Goal: Task Accomplishment & Management: Manage account settings

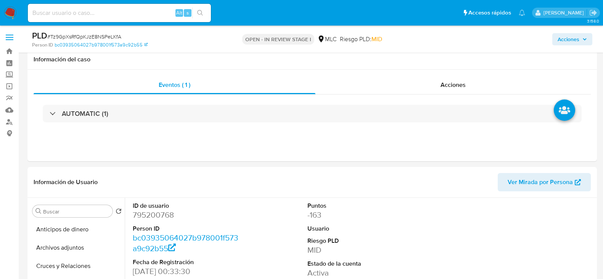
select select "10"
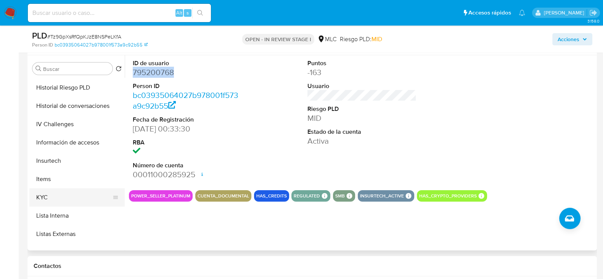
scroll to position [143, 0]
click at [55, 195] on button "KYC" at bounding box center [73, 197] width 89 height 18
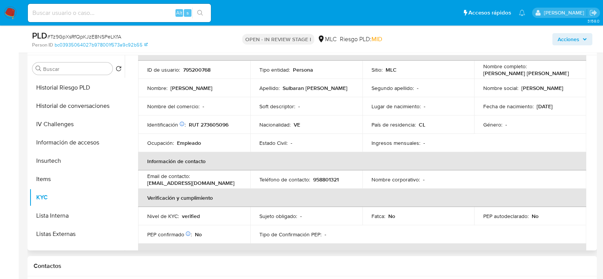
scroll to position [0, 0]
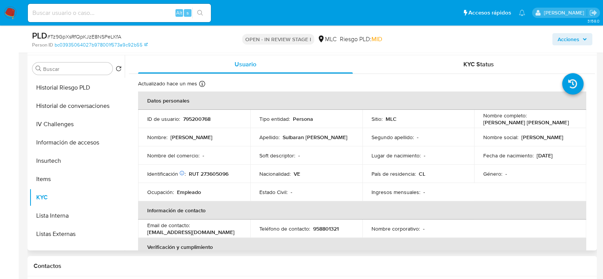
click at [226, 174] on p "RUT 273605096" at bounding box center [209, 173] width 40 height 7
copy p "273605096"
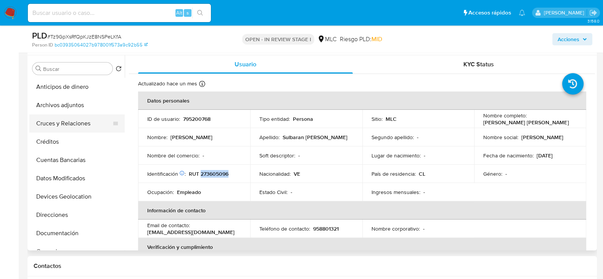
click at [77, 125] on button "Cruces y Relaciones" at bounding box center [73, 123] width 89 height 18
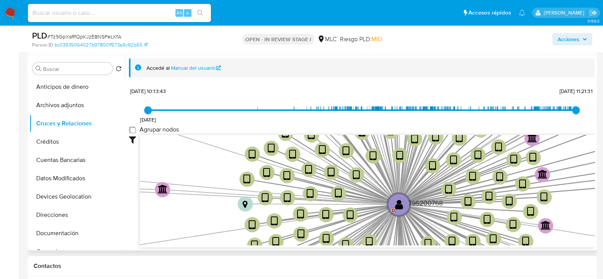
click at [133, 129] on group_nodes "Agrupar nodos" at bounding box center [132, 130] width 6 height 6
checkbox group_nodes "true"
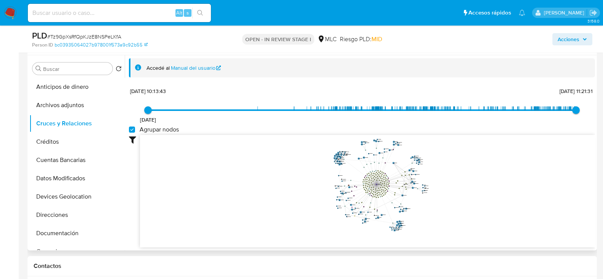
drag, startPoint x: 458, startPoint y: 158, endPoint x: 444, endPoint y: 179, distance: 25.1
click at [444, 179] on icon "device-62fe4d4c08813b00183651cf  user-795200768  795200768 D device-635980470…" at bounding box center [367, 190] width 455 height 111
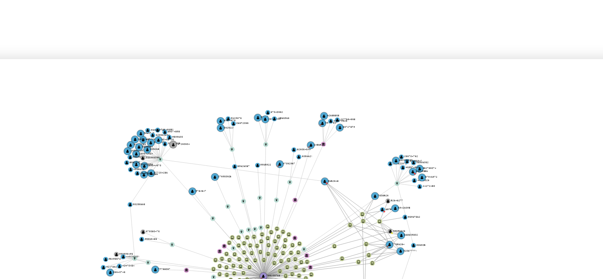
scroll to position [143, 0]
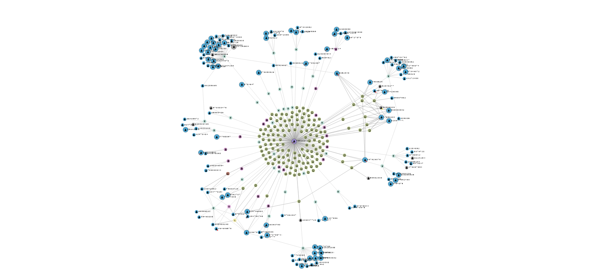
drag, startPoint x: 429, startPoint y: 150, endPoint x: 423, endPoint y: 154, distance: 6.8
click at [423, 154] on icon "device-62fe4d4c08813b00183651cf  user-795200768  795200768 D device-635980470…" at bounding box center [367, 161] width 455 height 111
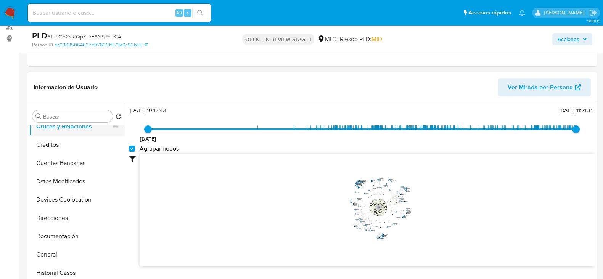
scroll to position [95, 0]
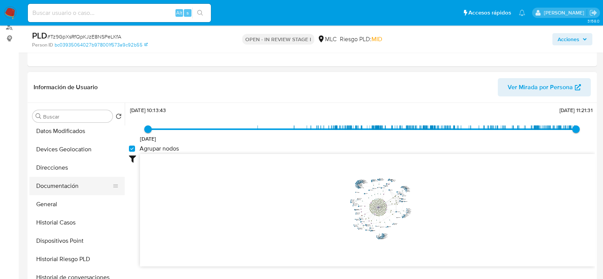
click at [59, 178] on button "Documentación" at bounding box center [73, 186] width 89 height 18
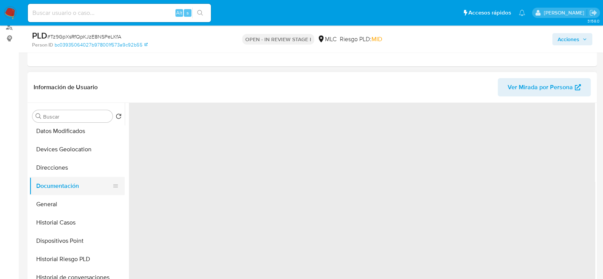
scroll to position [0, 0]
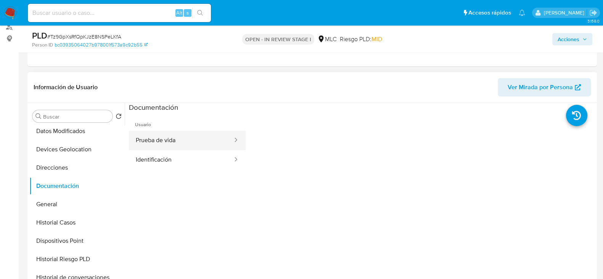
click at [170, 145] on button "Prueba de vida" at bounding box center [181, 140] width 104 height 19
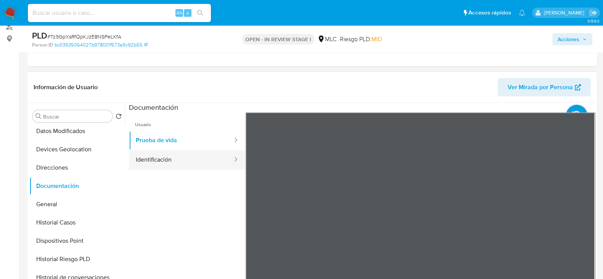
click at [153, 155] on button "Identificación" at bounding box center [181, 159] width 104 height 19
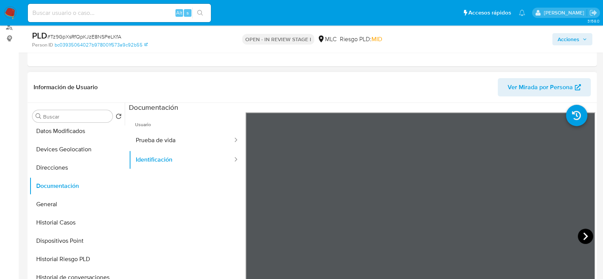
click at [578, 232] on icon at bounding box center [585, 236] width 15 height 15
click at [257, 232] on icon at bounding box center [254, 236] width 15 height 15
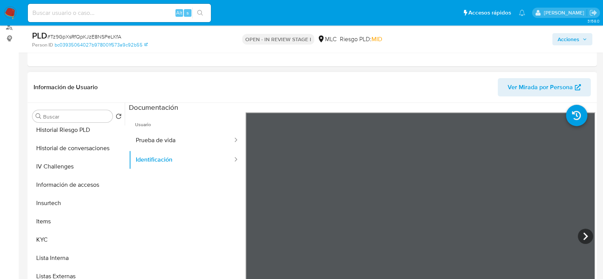
scroll to position [322, 0]
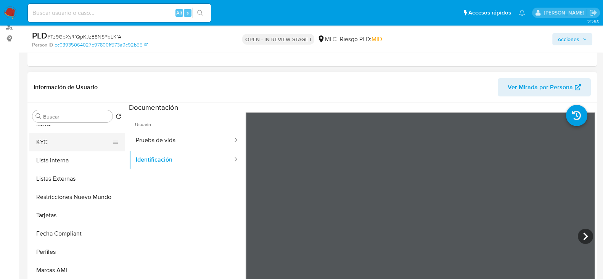
click at [48, 136] on button "KYC" at bounding box center [73, 142] width 89 height 18
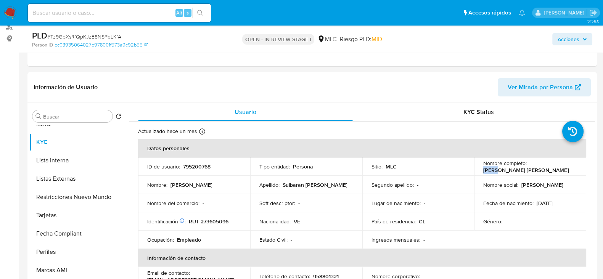
drag, startPoint x: 556, startPoint y: 170, endPoint x: 492, endPoint y: 169, distance: 64.5
click at [492, 169] on div "Nombre completo : Luis Eduardo Sulbaran Bracho" at bounding box center [530, 167] width 94 height 14
click at [557, 164] on div "Nombre completo : Luis Eduardo Sulbaran Bracho" at bounding box center [530, 167] width 94 height 14
drag, startPoint x: 553, startPoint y: 170, endPoint x: 478, endPoint y: 169, distance: 75.1
click at [478, 169] on td "Nombre completo : Luis Eduardo Sulbaran Bracho" at bounding box center [530, 166] width 112 height 18
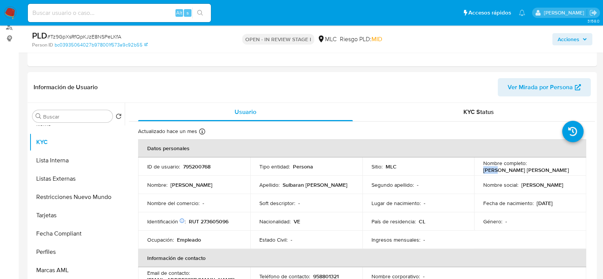
copy p "Luis Eduardo Sulbaran Bracho"
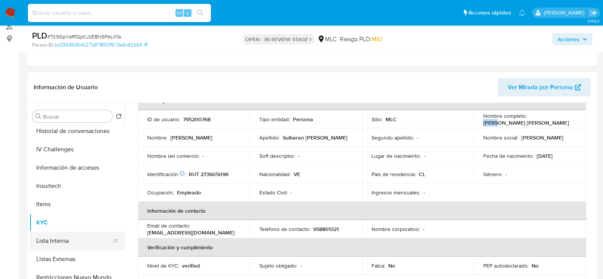
scroll to position [132, 0]
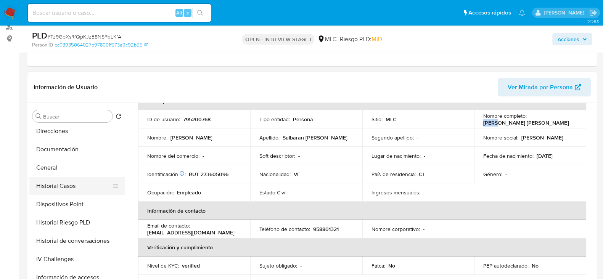
click at [62, 182] on button "Historial Casos" at bounding box center [73, 186] width 89 height 18
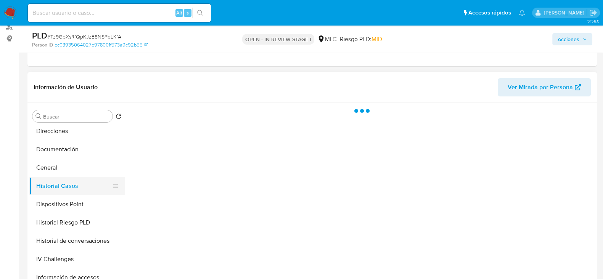
scroll to position [0, 0]
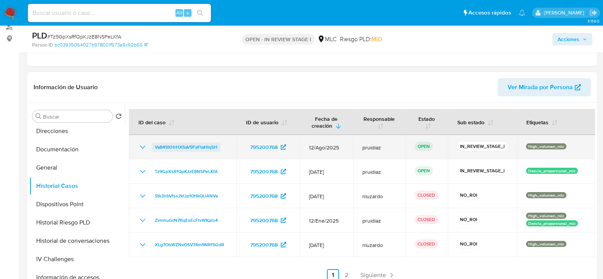
drag, startPoint x: 225, startPoint y: 146, endPoint x: 153, endPoint y: 149, distance: 72.9
click at [153, 149] on div "Va849XHrHXSaV9FaFtaHlq5H" at bounding box center [182, 147] width 89 height 9
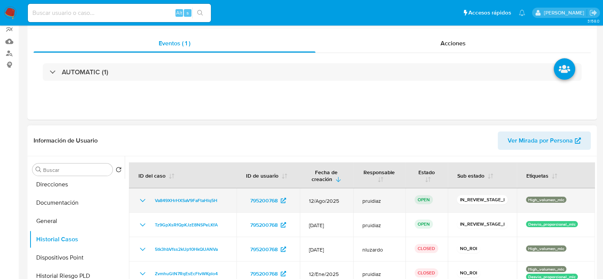
scroll to position [95, 0]
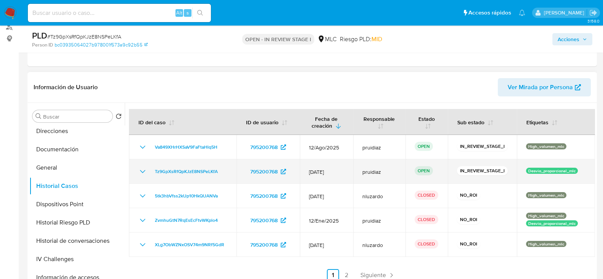
drag, startPoint x: 519, startPoint y: 170, endPoint x: 579, endPoint y: 170, distance: 59.9
click at [579, 170] on td "Desvio_proporcional_mlc" at bounding box center [556, 171] width 78 height 24
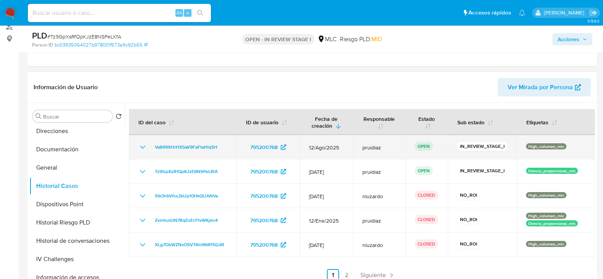
drag, startPoint x: 569, startPoint y: 144, endPoint x: 522, endPoint y: 146, distance: 47.7
click at [522, 146] on td "High_volumen_mlc" at bounding box center [556, 147] width 78 height 24
drag, startPoint x: 568, startPoint y: 148, endPoint x: 527, endPoint y: 146, distance: 40.9
click at [522, 147] on td "High_volumen_mlc" at bounding box center [556, 147] width 78 height 24
click at [530, 144] on p "High_volumen_mlc" at bounding box center [546, 146] width 40 height 6
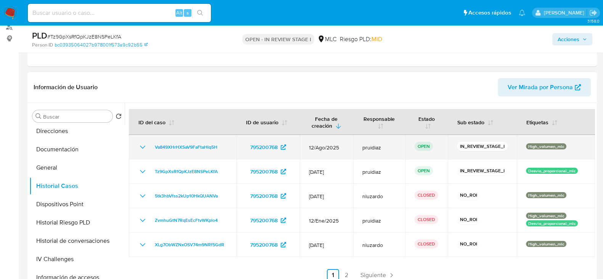
click at [530, 144] on p "High_volumen_mlc" at bounding box center [546, 146] width 40 height 6
click at [530, 143] on p "High_volumen_mlc" at bounding box center [546, 146] width 40 height 6
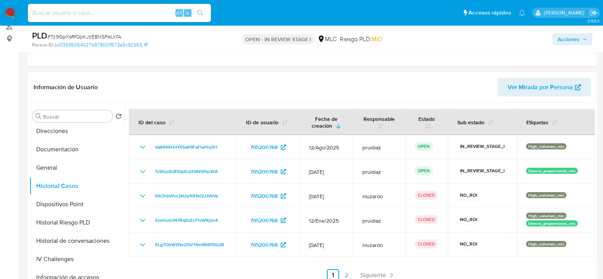
click at [112, 37] on span "# Tz9GpXsRfQpKJzE8NSPeLKfA" at bounding box center [84, 37] width 74 height 8
copy span "Tz9GpXsRfQpKJzE8NSPeLKfA"
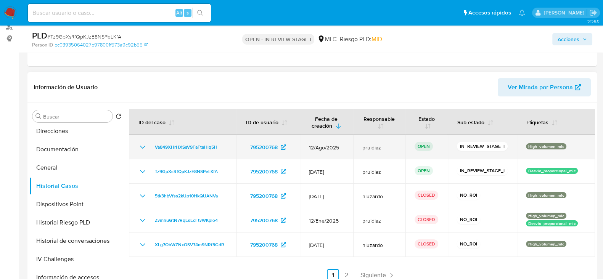
drag, startPoint x: 229, startPoint y: 149, endPoint x: 149, endPoint y: 144, distance: 79.9
click at [149, 144] on td "Va849XHrHXSaV9FaFtaHlq5H" at bounding box center [183, 147] width 108 height 24
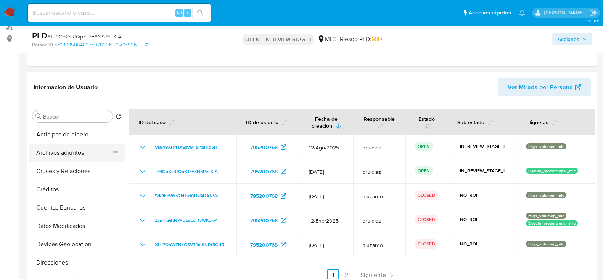
click at [62, 154] on button "Archivos adjuntos" at bounding box center [73, 153] width 89 height 18
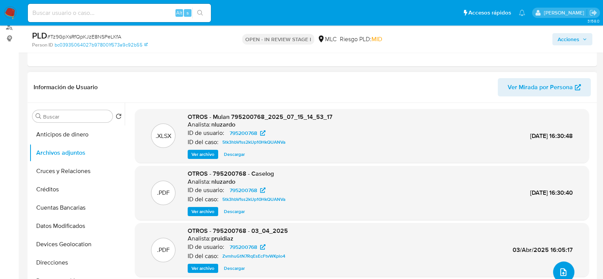
click at [553, 268] on button "upload-file" at bounding box center [563, 272] width 21 height 21
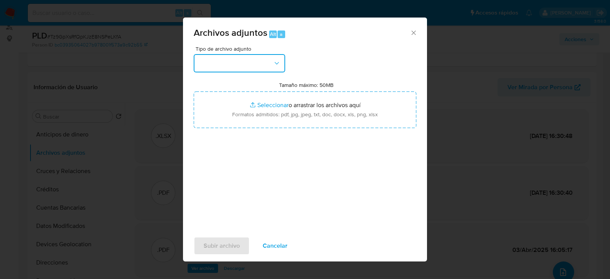
click at [242, 64] on button "button" at bounding box center [240, 63] width 92 height 18
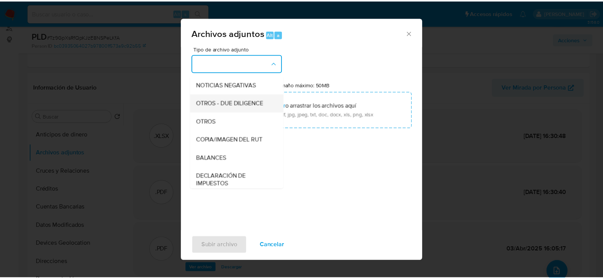
scroll to position [79, 0]
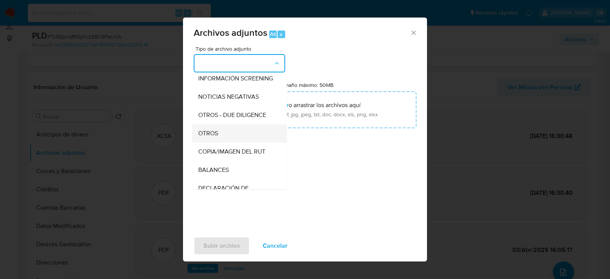
click at [215, 137] on span "OTROS" at bounding box center [208, 134] width 20 height 8
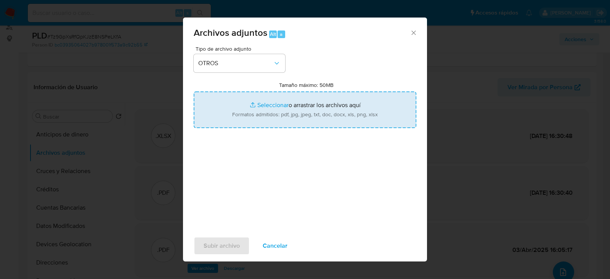
click at [280, 120] on input "Tamaño máximo: 50MB Seleccionar archivos" at bounding box center [305, 110] width 223 height 37
type input "C:\fakepath\795200768 - 12_09_2025.pdf"
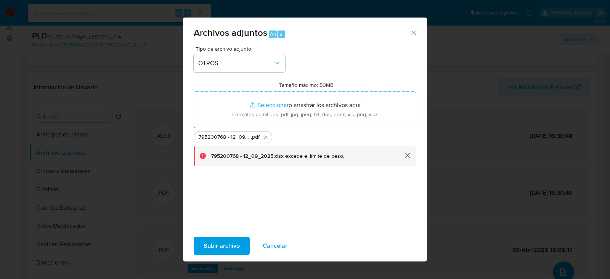
click at [222, 250] on span "Subir archivo" at bounding box center [222, 246] width 36 height 17
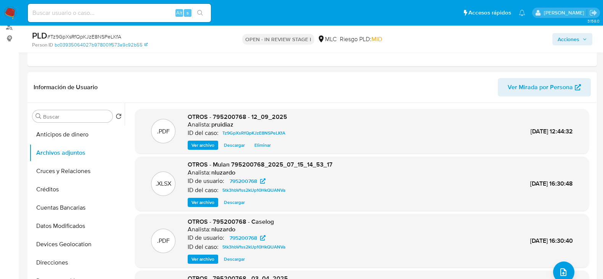
click at [578, 37] on span "Acciones" at bounding box center [569, 39] width 22 height 12
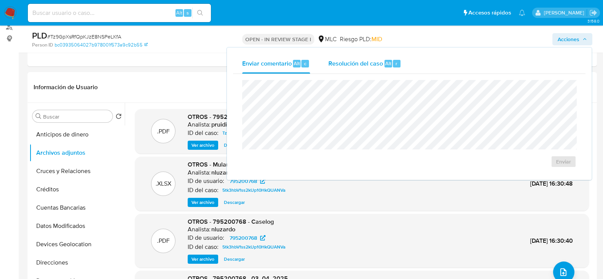
click at [340, 63] on span "Resolución del caso" at bounding box center [355, 63] width 55 height 9
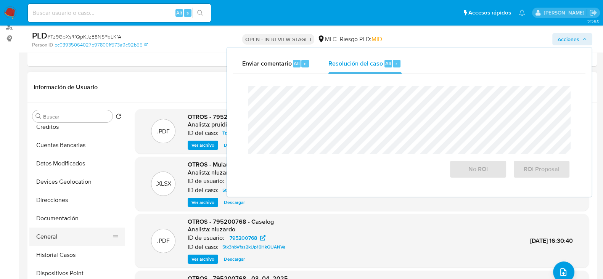
scroll to position [63, 0]
click at [52, 237] on button "General" at bounding box center [73, 236] width 89 height 18
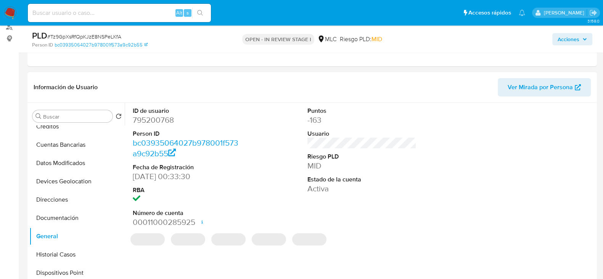
click at [158, 125] on dl "ID de usuario 795200768 Person ID bc03935064027b978001f573a9c92b55 Fecha de Reg…" at bounding box center [187, 167] width 109 height 121
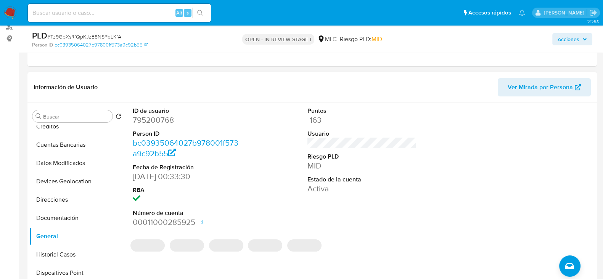
click at [158, 125] on dl "ID de usuario 795200768 Person ID bc03935064027b978001f573a9c92b55 Fecha de Reg…" at bounding box center [187, 167] width 109 height 121
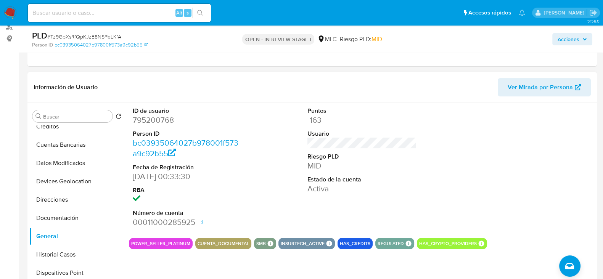
click at [161, 123] on dd "795200768" at bounding box center [187, 120] width 109 height 11
copy dd "795200768"
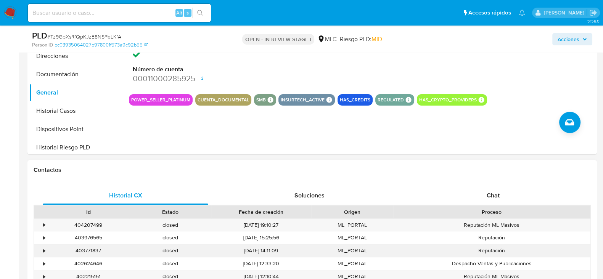
scroll to position [234, 0]
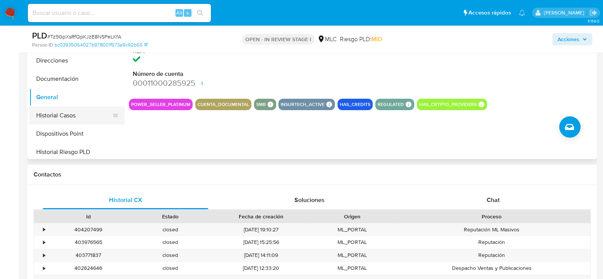
click at [64, 115] on button "Historial Casos" at bounding box center [73, 115] width 89 height 18
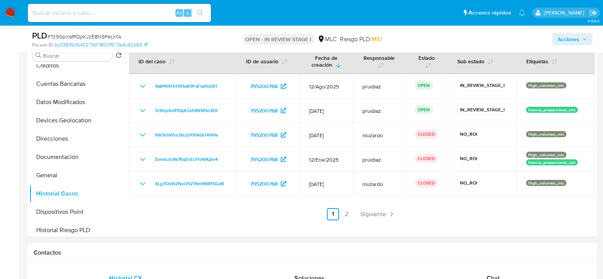
scroll to position [155, 0]
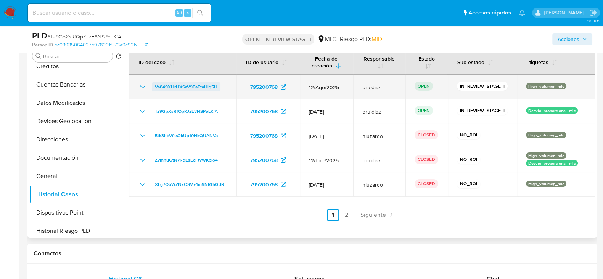
click at [197, 85] on span "Va849XHrHXSaV9FaFtaHlq5H" at bounding box center [186, 86] width 63 height 9
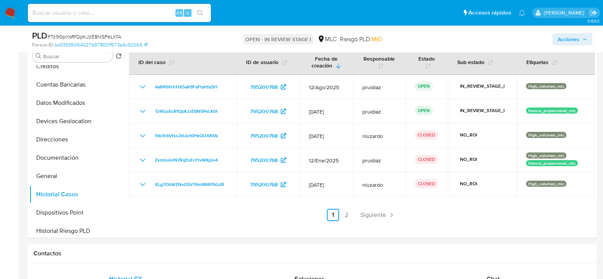
click at [108, 32] on div "PLD # Tz9GpXsRfQpKJzE8NSPeLKfA" at bounding box center [124, 35] width 184 height 11
click at [107, 34] on span "# Tz9GpXsRfQpKJzE8NSPeLKfA" at bounding box center [84, 37] width 74 height 8
copy span "Tz9GpXsRfQpKJzE8NSPeLKfA"
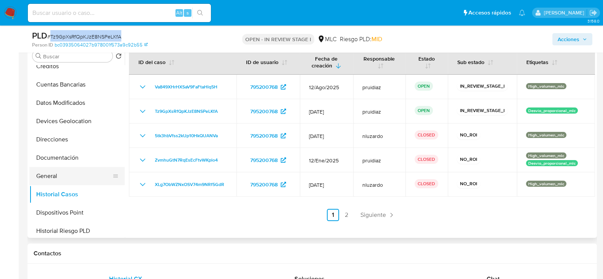
click at [50, 172] on button "General" at bounding box center [73, 176] width 89 height 18
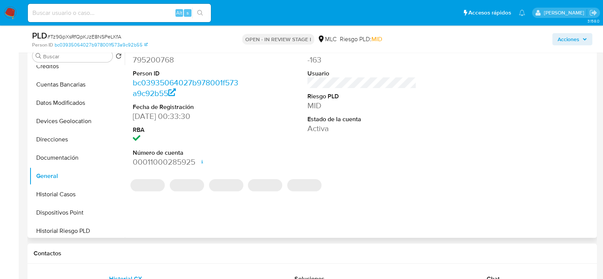
click at [166, 61] on dd "795200768" at bounding box center [187, 60] width 109 height 11
click at [166, 62] on dd "795200768" at bounding box center [187, 60] width 109 height 11
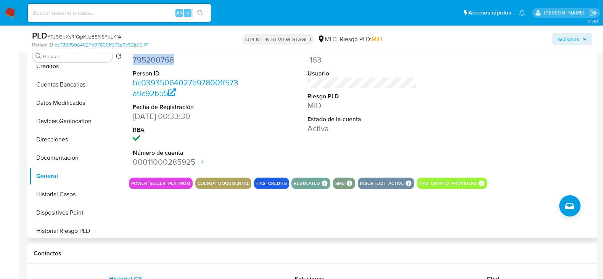
copy dd "795200768"
click at [567, 37] on span "Acciones" at bounding box center [569, 39] width 22 height 12
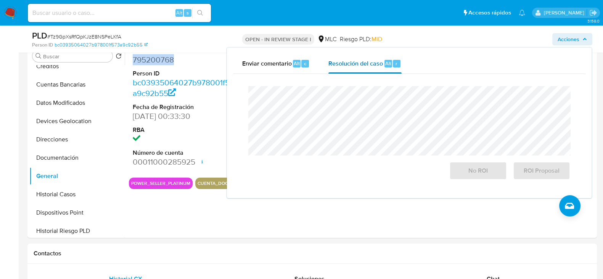
click at [378, 62] on span "Resolución del caso" at bounding box center [355, 63] width 55 height 9
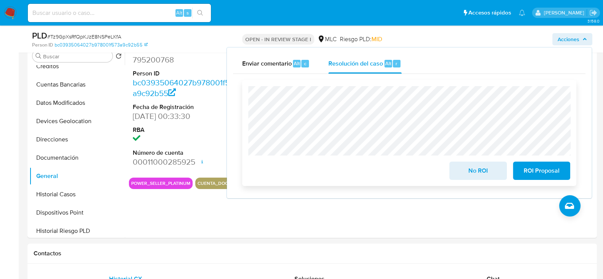
click at [467, 168] on span "No ROI" at bounding box center [477, 170] width 37 height 17
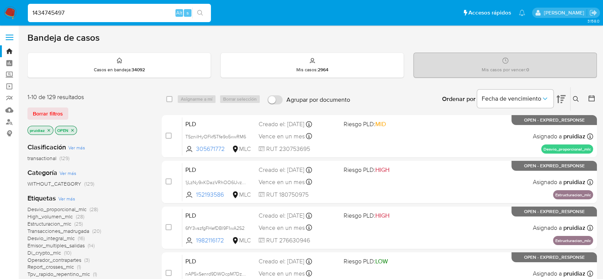
type input "1434745497"
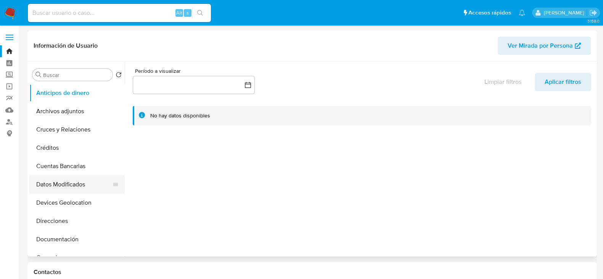
select select "10"
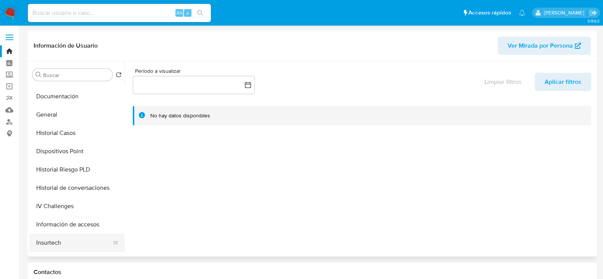
scroll to position [190, 0]
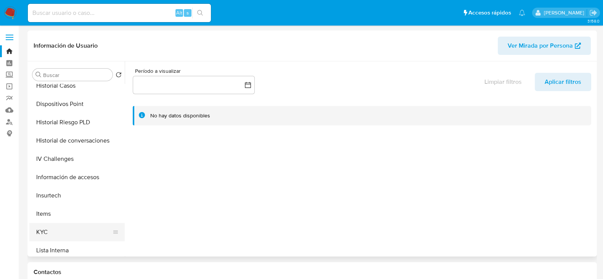
click at [45, 232] on button "KYC" at bounding box center [73, 232] width 89 height 18
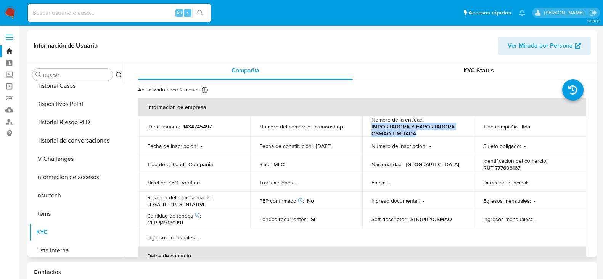
drag, startPoint x: 417, startPoint y: 134, endPoint x: 367, endPoint y: 126, distance: 50.7
click at [367, 126] on td "Nombre de la entidad : IMPORTADORA Y EXPORTADORA OSMAO LIMITADA" at bounding box center [418, 126] width 112 height 21
copy p "IMPORTADORA Y EXPORTADORA OSMAO LIMITADA"
click at [198, 126] on p "1434745497" at bounding box center [197, 126] width 29 height 7
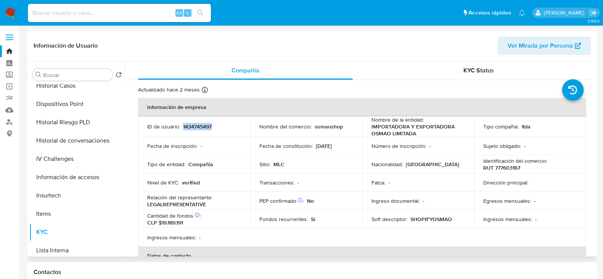
copy p "1434745497"
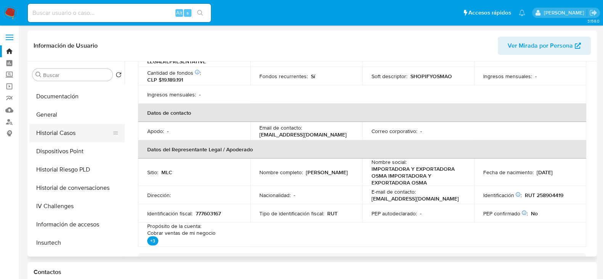
scroll to position [47, 0]
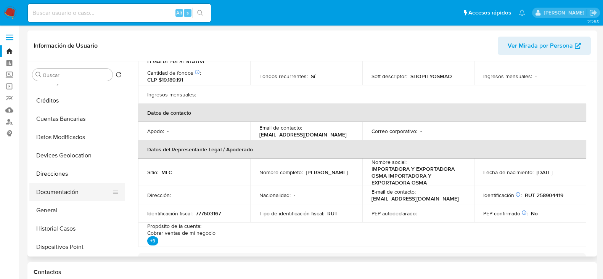
click at [59, 190] on button "Documentación" at bounding box center [73, 192] width 89 height 18
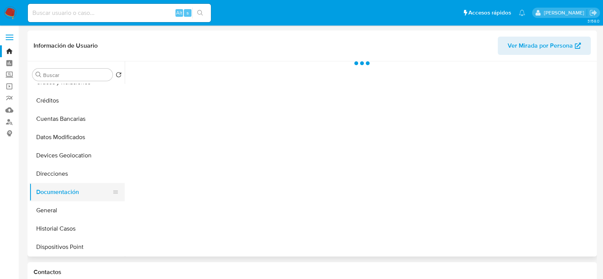
scroll to position [0, 0]
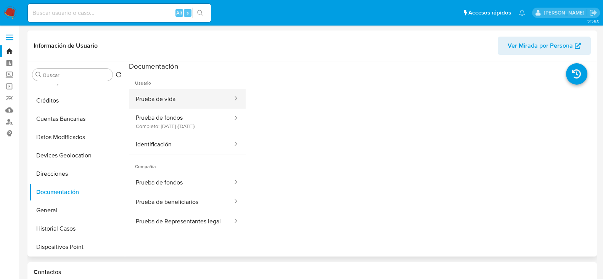
click at [186, 95] on button "Prueba de vida" at bounding box center [181, 98] width 104 height 19
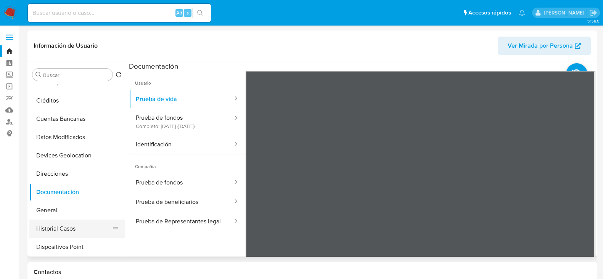
click at [66, 231] on button "Historial Casos" at bounding box center [73, 229] width 89 height 18
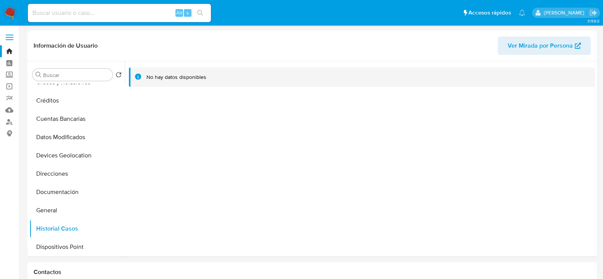
click at [8, 16] on img at bounding box center [10, 12] width 13 height 13
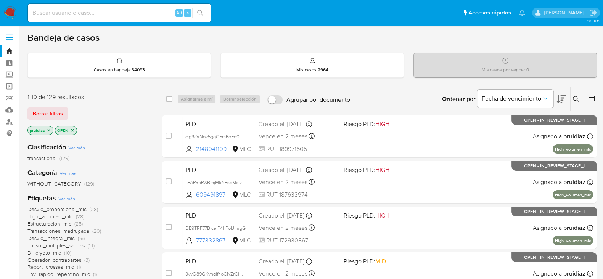
click at [15, 11] on img at bounding box center [10, 12] width 13 height 13
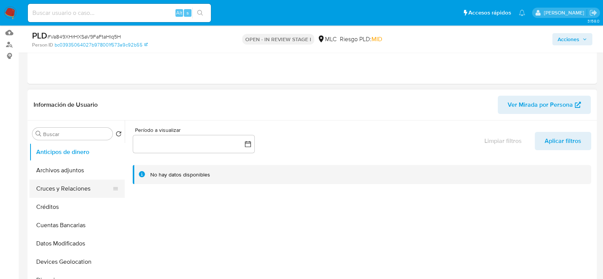
scroll to position [95, 0]
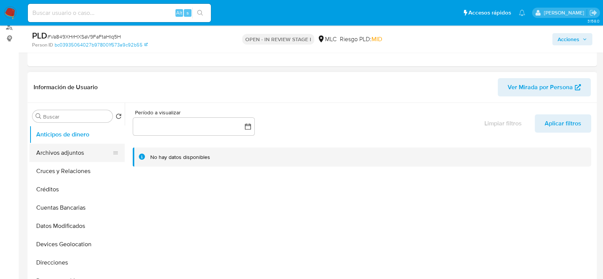
click at [56, 154] on button "Archivos adjuntos" at bounding box center [73, 153] width 89 height 18
select select "10"
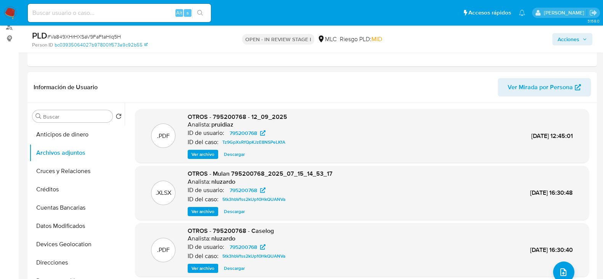
click at [108, 34] on span "# Va849XHrHXSaV9FaFtaHlq5H" at bounding box center [84, 37] width 74 height 8
copy span "Va849XHrHXSaV9FaFtaHlq5H"
click at [574, 39] on span "Acciones" at bounding box center [569, 39] width 22 height 12
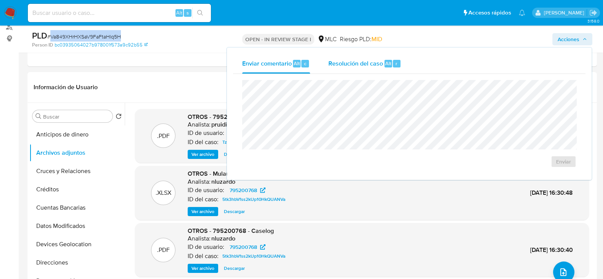
drag, startPoint x: 339, startPoint y: 64, endPoint x: 340, endPoint y: 71, distance: 7.7
click at [339, 64] on span "Resolución del caso" at bounding box center [355, 63] width 55 height 9
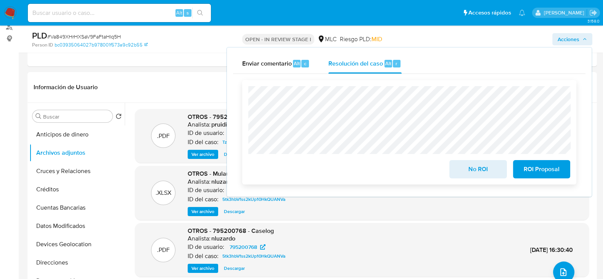
click at [467, 166] on span "No ROI" at bounding box center [477, 169] width 37 height 17
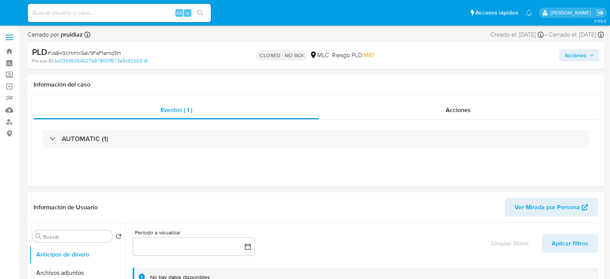
select select "10"
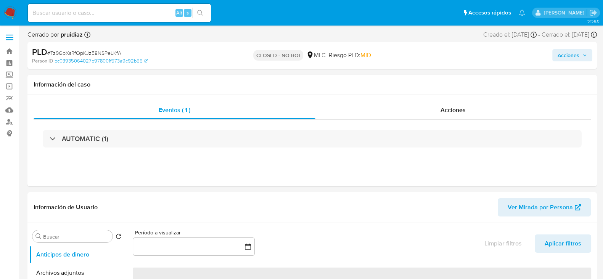
select select "10"
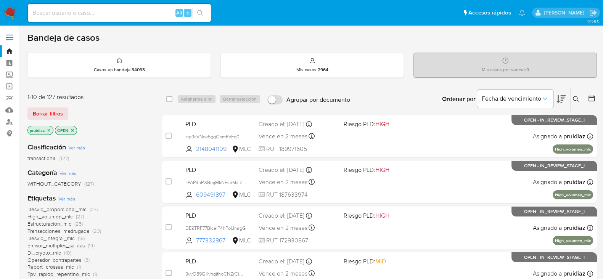
click at [556, 96] on icon at bounding box center [560, 99] width 9 height 9
click at [11, 11] on img at bounding box center [10, 12] width 13 height 13
click at [560, 98] on icon at bounding box center [560, 99] width 9 height 9
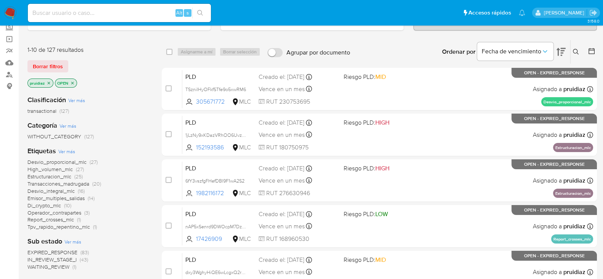
scroll to position [95, 0]
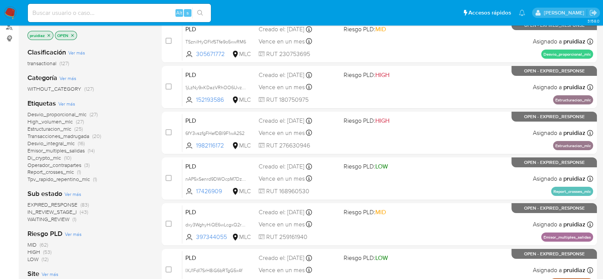
click at [69, 212] on span "IN_REVIEW_STAGE_I" at bounding box center [51, 212] width 49 height 8
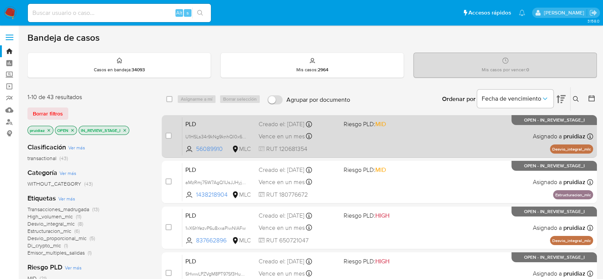
click at [425, 146] on div "PLD U1HSLs34r9kNg9knhQl0x6z3 56089910 MLC Riesgo PLD: MID Creado el: 12/07/2025…" at bounding box center [387, 136] width 411 height 39
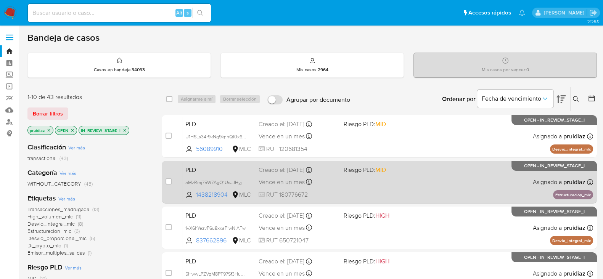
click at [434, 181] on div "PLD aMzRmj75W7AgQ1UsJJHyjgDi 1438218904 MLC Riesgo PLD: MID Creado el: 12/07/20…" at bounding box center [387, 182] width 411 height 39
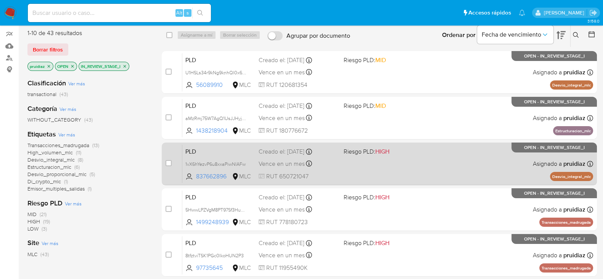
scroll to position [95, 0]
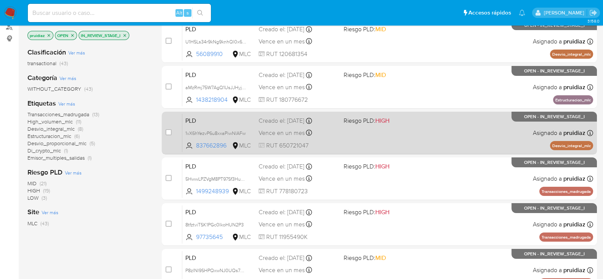
click at [475, 133] on div "PLD 1vX6hYezvP6u8xxaPiwNlAFw 837662896 MLC Riesgo PLD: HIGH Creado el: 12/07/20…" at bounding box center [387, 133] width 411 height 39
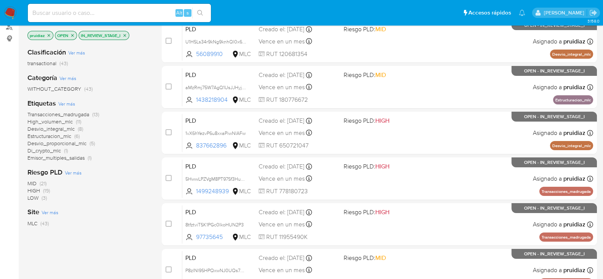
scroll to position [0, 0]
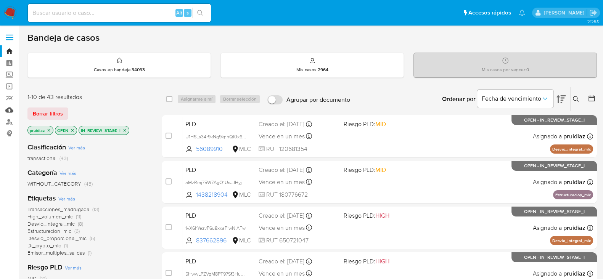
click at [11, 109] on link "Mulan" at bounding box center [45, 110] width 91 height 12
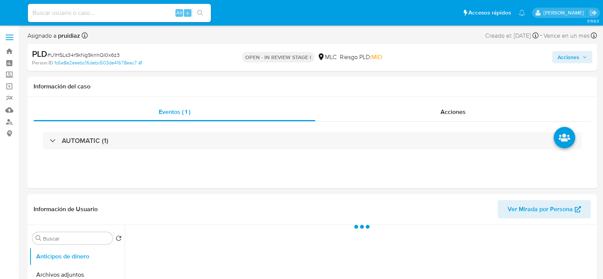
select select "10"
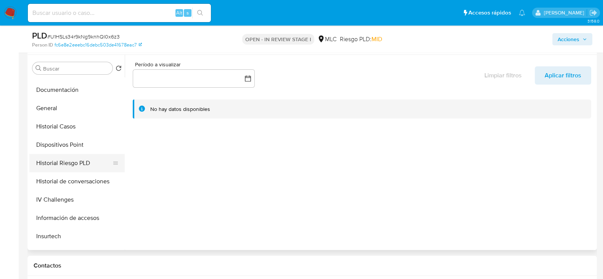
scroll to position [143, 0]
drag, startPoint x: 55, startPoint y: 109, endPoint x: 117, endPoint y: 104, distance: 62.0
click at [55, 110] on button "General" at bounding box center [73, 109] width 89 height 18
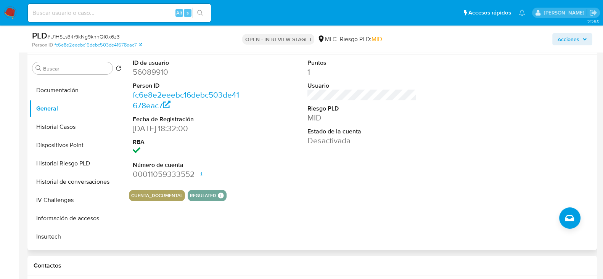
click at [148, 75] on dd "56089910" at bounding box center [187, 72] width 109 height 11
click at [148, 74] on dd "56089910" at bounding box center [187, 72] width 109 height 11
copy dd "56089910"
click at [149, 65] on dt "ID de usuario" at bounding box center [187, 63] width 109 height 8
click at [149, 70] on dd "56089910" at bounding box center [187, 72] width 109 height 11
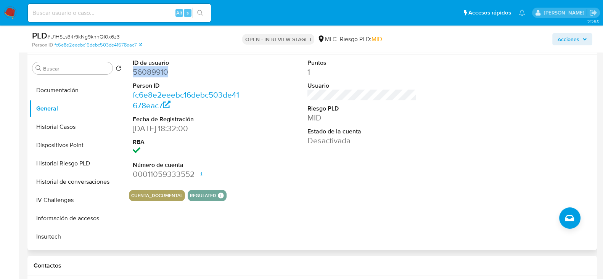
click at [149, 70] on dd "56089910" at bounding box center [187, 72] width 109 height 11
copy dd "56089910"
click at [95, 34] on span "# U1HSLs34r9kNg9knhQl0x6z3" at bounding box center [83, 37] width 72 height 8
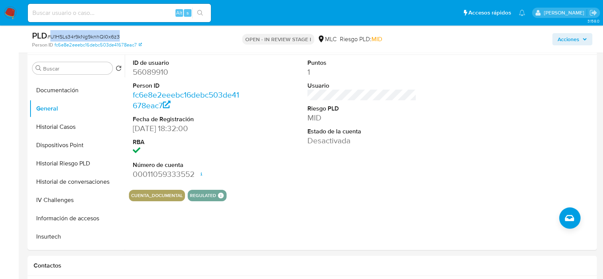
copy span "U1HSLs34r9kNg9knhQl0x6z3"
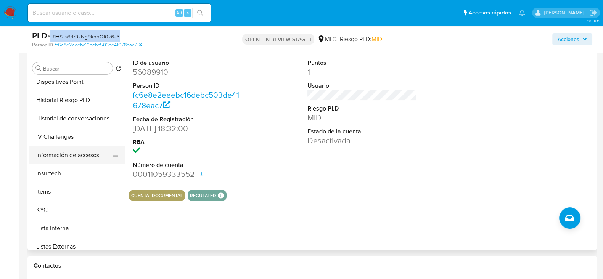
scroll to position [238, 0]
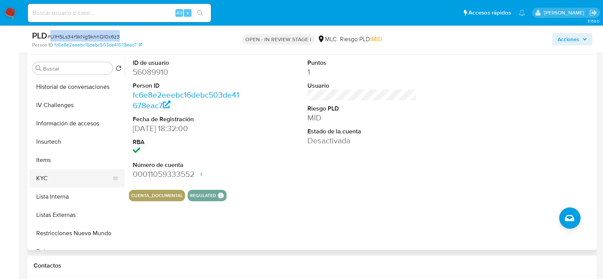
click at [48, 178] on button "KYC" at bounding box center [73, 178] width 89 height 18
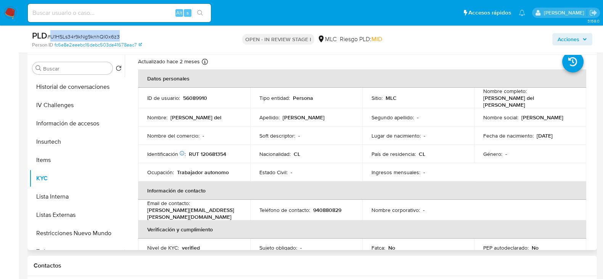
scroll to position [0, 0]
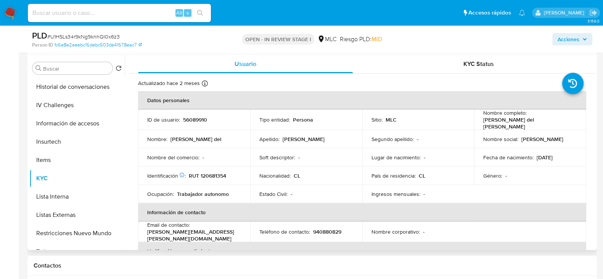
click at [217, 172] on p "RUT 120681354" at bounding box center [207, 175] width 37 height 7
copy p "120681354"
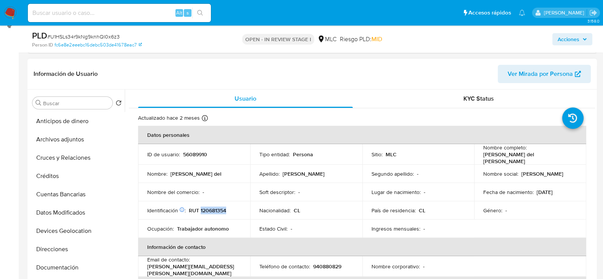
scroll to position [47, 0]
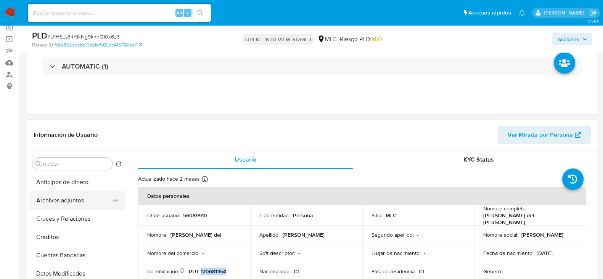
click at [53, 217] on button "Cruces y Relaciones" at bounding box center [76, 219] width 95 height 18
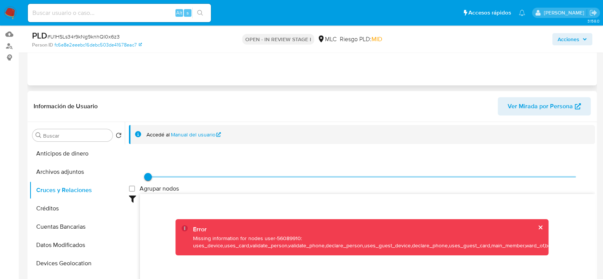
scroll to position [143, 0]
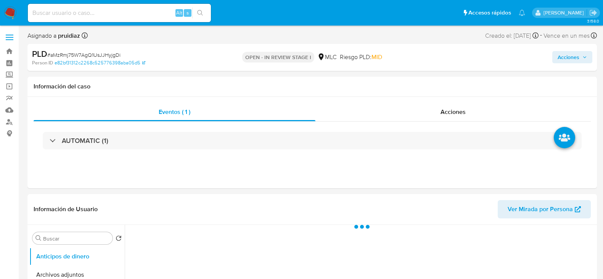
select select "10"
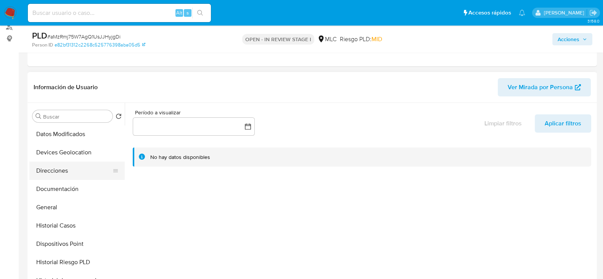
scroll to position [95, 0]
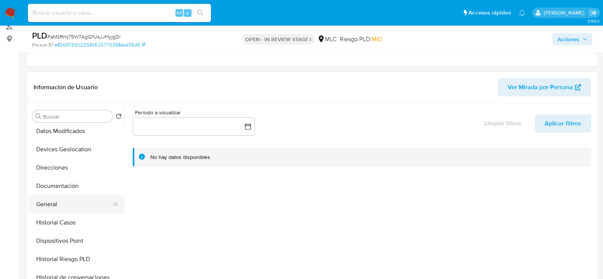
click at [56, 205] on button "General" at bounding box center [73, 204] width 89 height 18
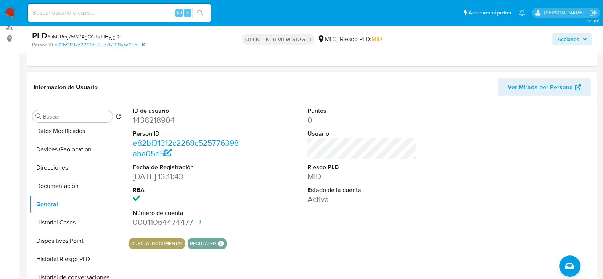
click at [164, 121] on dd "1438218904" at bounding box center [187, 120] width 109 height 11
click at [167, 119] on dd "1438218904" at bounding box center [187, 120] width 109 height 11
click at [167, 120] on dd "1438218904" at bounding box center [187, 120] width 109 height 11
copy dd "1438218904"
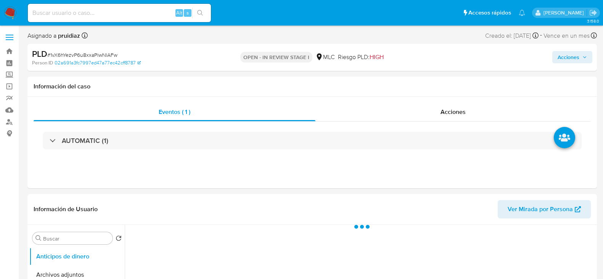
select select "10"
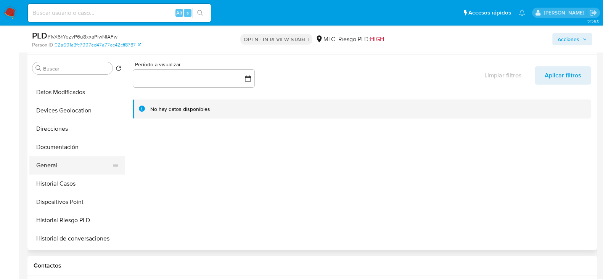
scroll to position [95, 0]
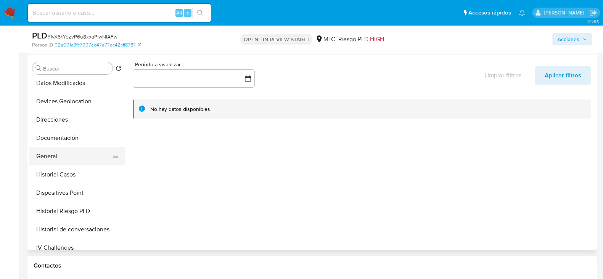
click at [53, 161] on button "General" at bounding box center [73, 156] width 89 height 18
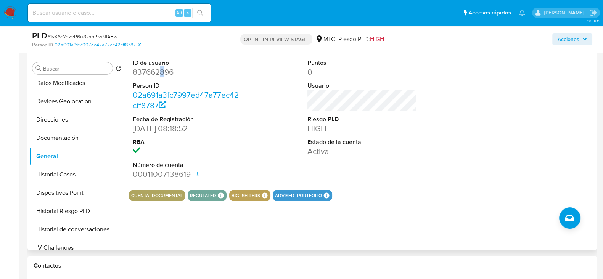
click at [156, 75] on dd "837662896" at bounding box center [187, 72] width 109 height 11
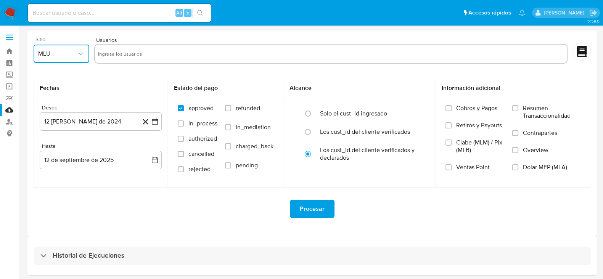
click at [78, 57] on icon "button" at bounding box center [81, 54] width 8 height 8
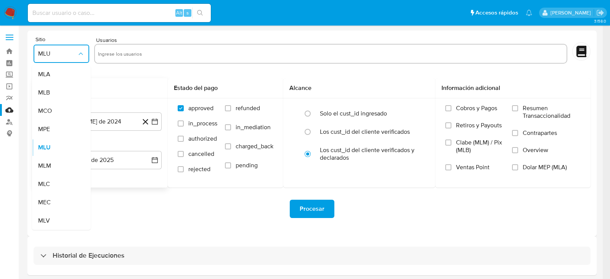
click at [45, 186] on span "MLC" at bounding box center [44, 184] width 12 height 8
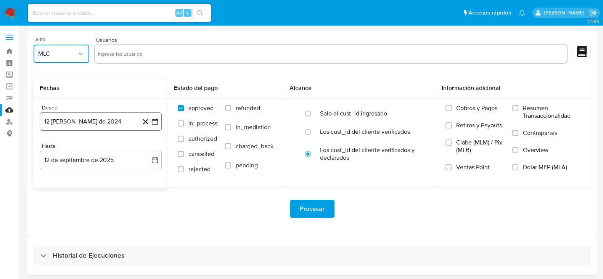
click at [153, 120] on icon "button" at bounding box center [155, 122] width 8 height 8
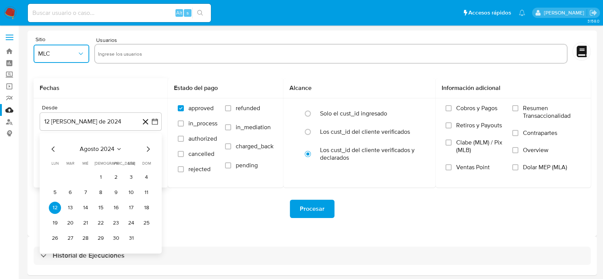
click at [148, 148] on icon "Mes siguiente" at bounding box center [148, 148] width 3 height 5
click at [65, 207] on button "10" at bounding box center [70, 208] width 12 height 12
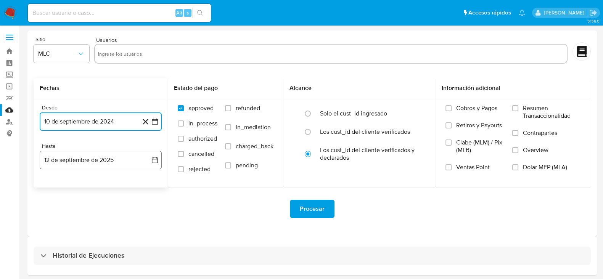
click at [156, 156] on icon "button" at bounding box center [155, 160] width 8 height 8
click at [71, 231] on button "9" at bounding box center [70, 231] width 12 height 12
click at [198, 224] on div "Procesar" at bounding box center [312, 209] width 557 height 43
click at [126, 51] on input "text" at bounding box center [331, 54] width 466 height 12
paste input "56089910"
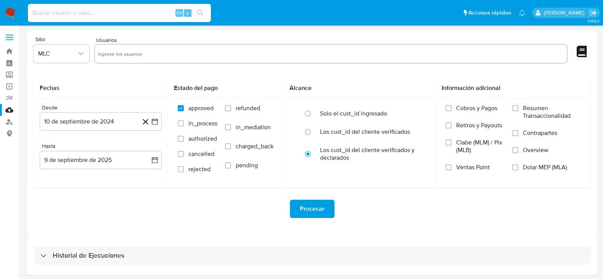
type input "56089910"
paste input "1438218904"
type input "1438218904"
paste input "837662896"
type input "837662896"
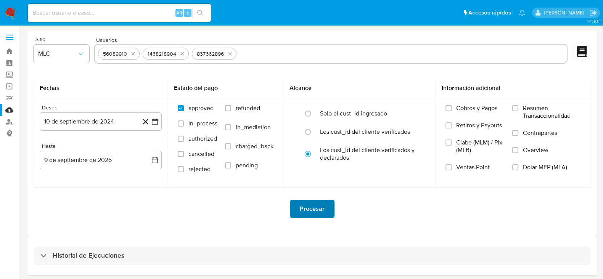
click at [308, 212] on span "Procesar" at bounding box center [312, 209] width 25 height 17
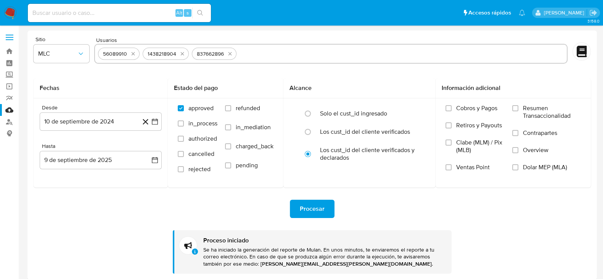
click at [11, 15] on img at bounding box center [10, 12] width 13 height 13
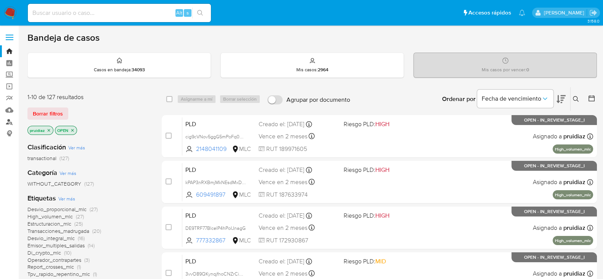
click at [6, 121] on link "Buscador de personas" at bounding box center [45, 122] width 91 height 12
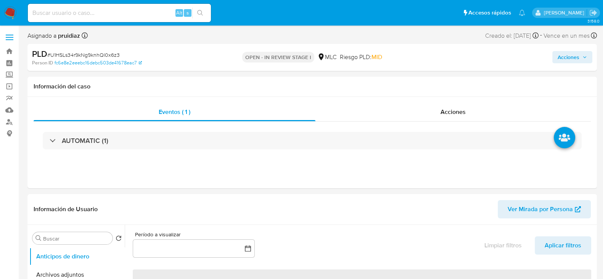
select select "10"
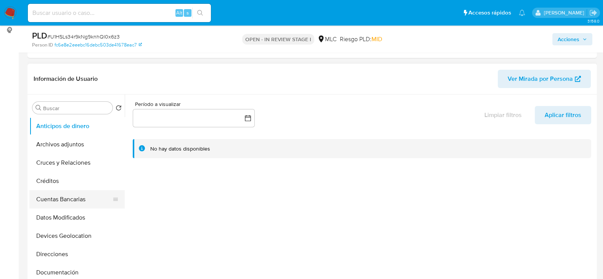
scroll to position [143, 0]
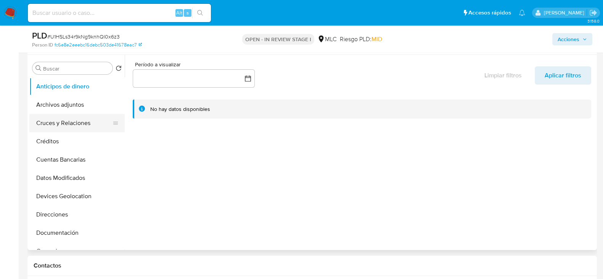
click at [58, 121] on button "Cruces y Relaciones" at bounding box center [73, 123] width 89 height 18
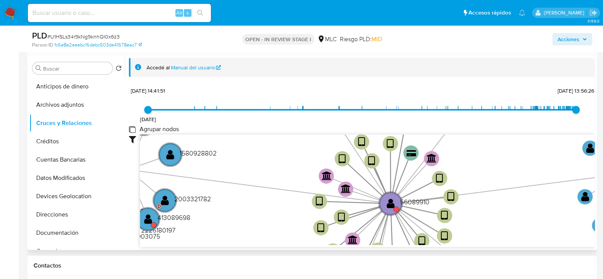
click at [135, 129] on group_nodes "Agrupar nodos" at bounding box center [132, 129] width 6 height 6
checkbox group_nodes "true"
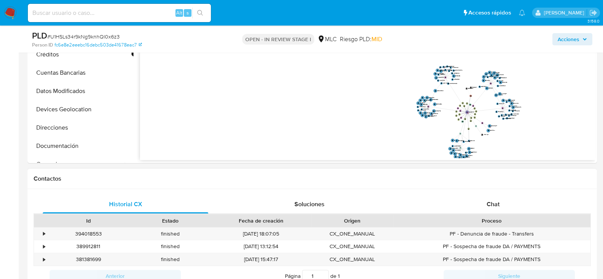
scroll to position [87, 0]
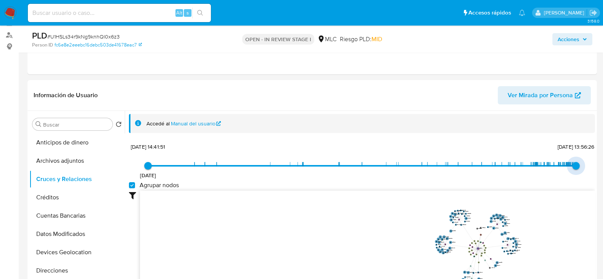
type input "1757350586000"
drag, startPoint x: 481, startPoint y: 161, endPoint x: 610, endPoint y: 144, distance: 130.0
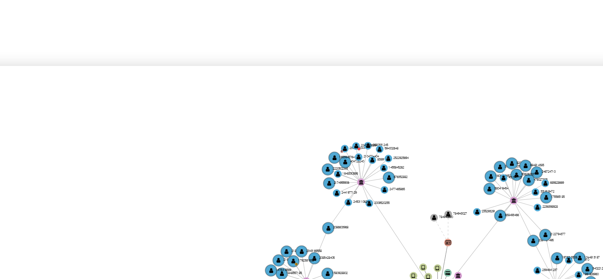
scroll to position [135, 0]
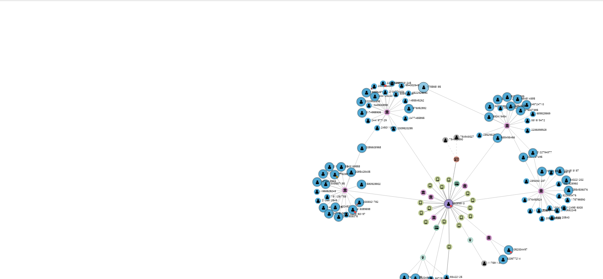
drag, startPoint x: 503, startPoint y: 144, endPoint x: 469, endPoint y: 133, distance: 36.2
click at [476, 135] on text "175565185" at bounding box center [477, 135] width 3 height 1
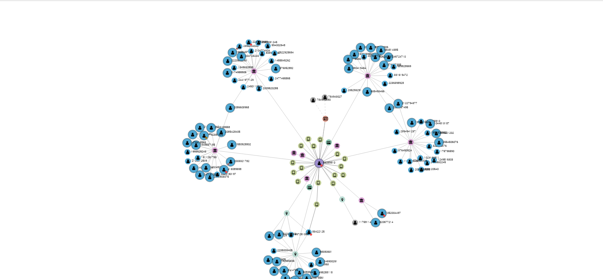
drag, startPoint x: 482, startPoint y: 129, endPoint x: 449, endPoint y: 117, distance: 35.5
click at [449, 117] on icon "device-63ba297e08813b0017121b4a  user-56089910  56089910 device-66be12542b039…" at bounding box center [367, 169] width 455 height 111
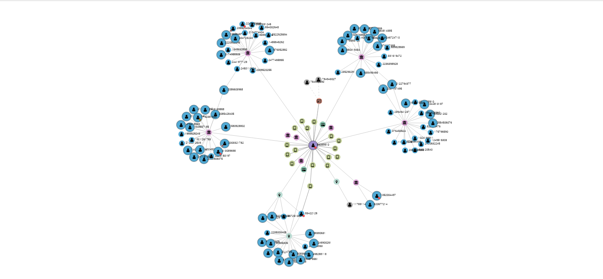
click at [490, 150] on icon "device-63ba297e08813b0017121b4a  user-56089910  56089910 device-66be12542b039…" at bounding box center [367, 169] width 455 height 111
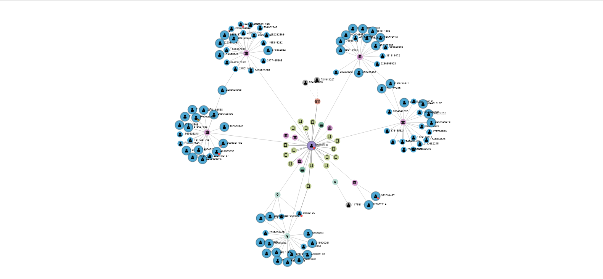
scroll to position [0, 0]
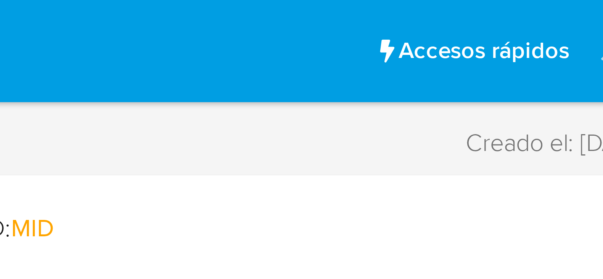
drag, startPoint x: 521, startPoint y: 132, endPoint x: 495, endPoint y: 7, distance: 127.4
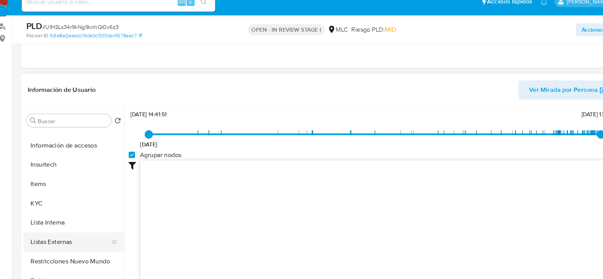
scroll to position [315, 0]
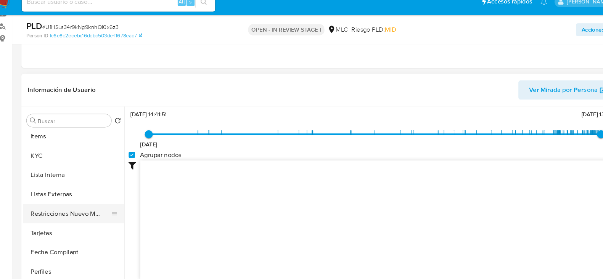
click at [62, 210] on button "Restricciones Nuevo Mundo" at bounding box center [73, 213] width 89 height 18
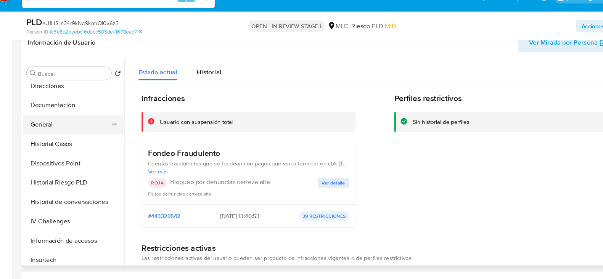
scroll to position [134, 0]
click at [64, 116] on button "Documentación" at bounding box center [73, 114] width 89 height 18
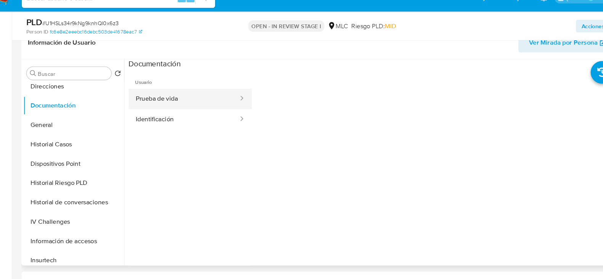
click at [167, 111] on button "Prueba de vida" at bounding box center [181, 107] width 104 height 19
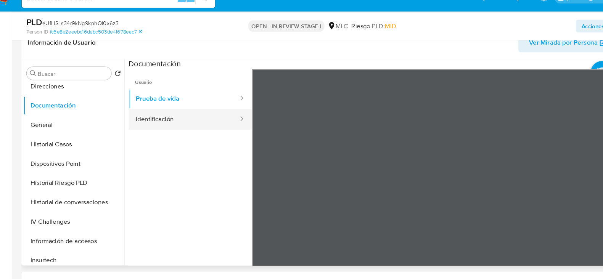
click at [193, 135] on button "Identificación" at bounding box center [181, 127] width 104 height 19
click at [578, 202] on icon at bounding box center [585, 203] width 15 height 15
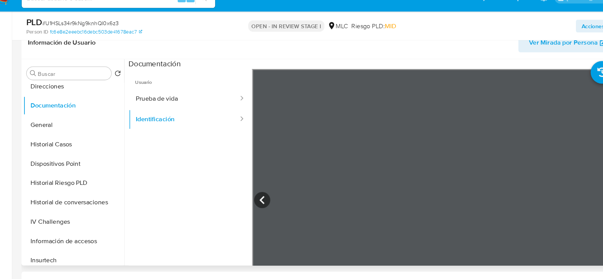
scroll to position [315, 0]
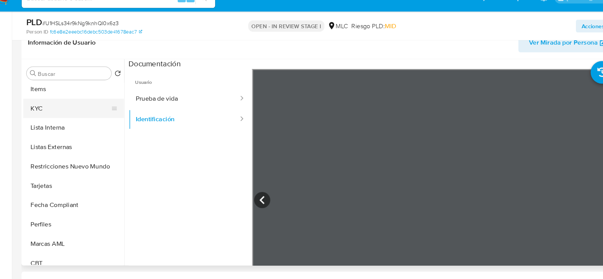
click at [38, 111] on button "KYC" at bounding box center [73, 117] width 89 height 18
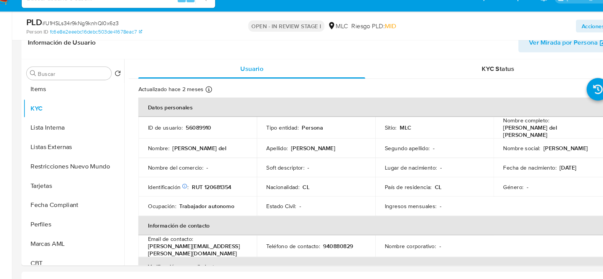
drag, startPoint x: 565, startPoint y: 137, endPoint x: 474, endPoint y: 141, distance: 90.8
click at [474, 141] on td "Nombre completo : Ingrid del Carmen Tapia Marmolejo" at bounding box center [530, 135] width 112 height 21
copy p "Ingrid del Carmen Tapia Marmolejo"
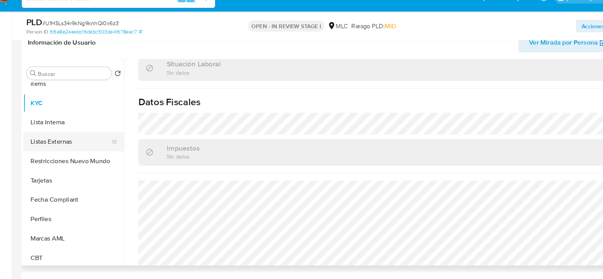
scroll to position [322, 0]
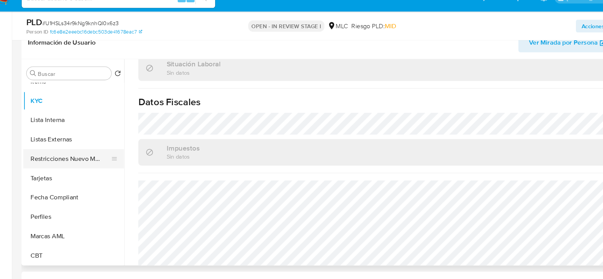
click at [66, 164] on button "Restricciones Nuevo Mundo" at bounding box center [73, 165] width 89 height 18
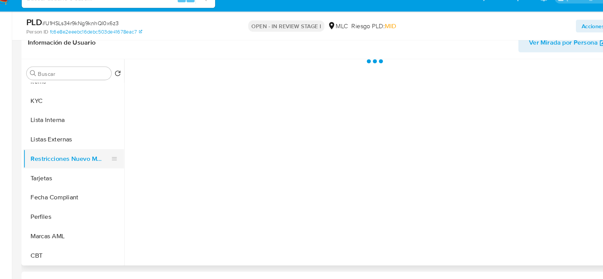
scroll to position [0, 0]
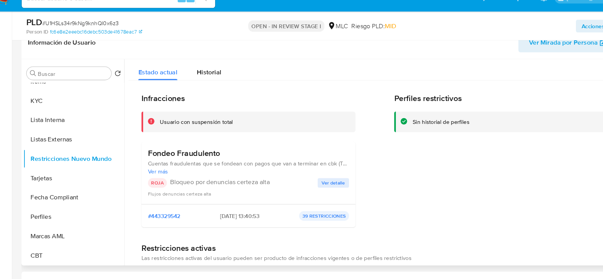
click at [324, 185] on span "Ver detalle" at bounding box center [323, 188] width 22 height 8
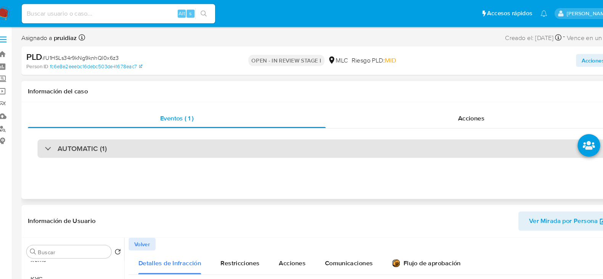
drag, startPoint x: 87, startPoint y: 138, endPoint x: 83, endPoint y: 148, distance: 10.6
click at [87, 139] on h3 "AUTOMATIC (1)" at bounding box center [85, 141] width 47 height 8
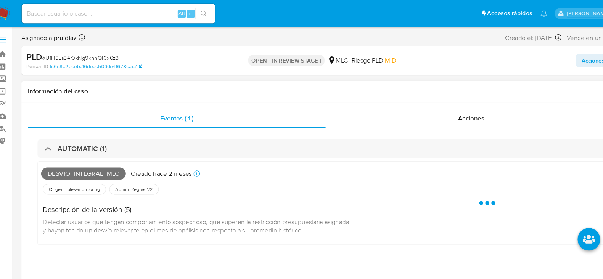
click at [71, 166] on span "Desvio_integral_mlc" at bounding box center [86, 164] width 80 height 11
copy span "Desvio_integral_mlc"
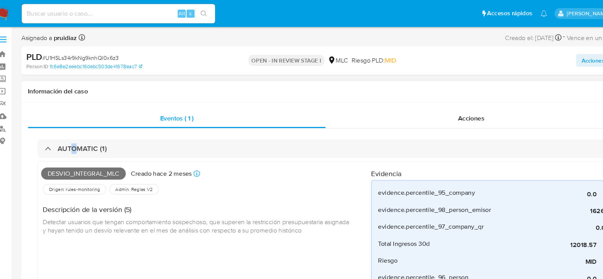
drag, startPoint x: 77, startPoint y: 138, endPoint x: 104, endPoint y: 122, distance: 31.9
click at [77, 138] on h3 "AUTOMATIC (1)" at bounding box center [85, 141] width 47 height 8
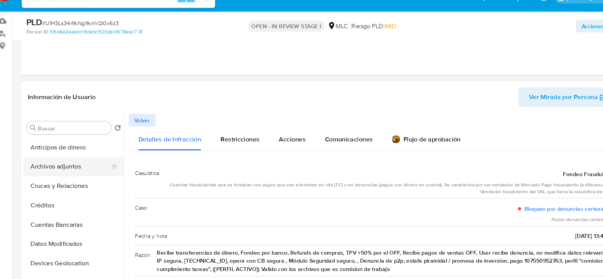
click at [59, 171] on button "Archivos adjuntos" at bounding box center [73, 172] width 89 height 18
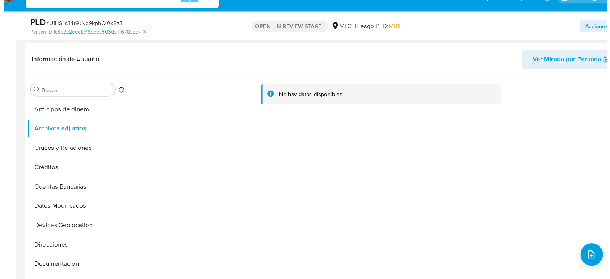
scroll to position [120, 0]
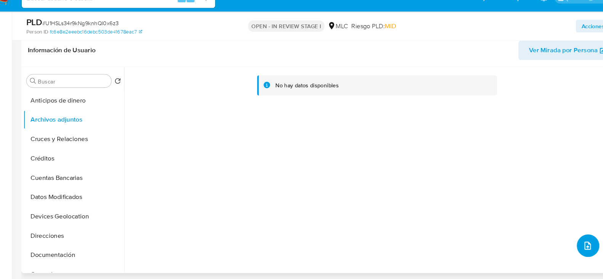
click at [560, 243] on icon "upload-file" at bounding box center [563, 247] width 6 height 8
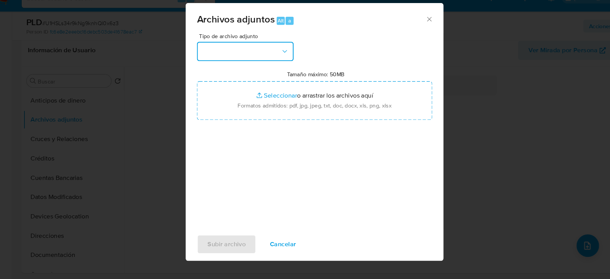
drag, startPoint x: 242, startPoint y: 63, endPoint x: 243, endPoint y: 69, distance: 6.6
click at [242, 63] on button "button" at bounding box center [240, 63] width 92 height 18
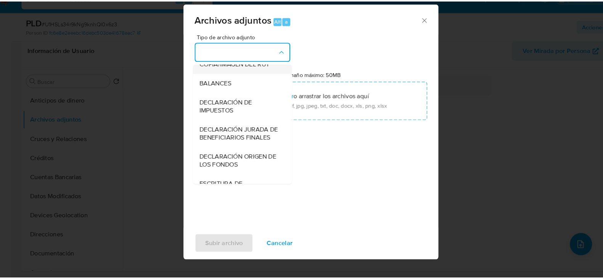
scroll to position [137, 0]
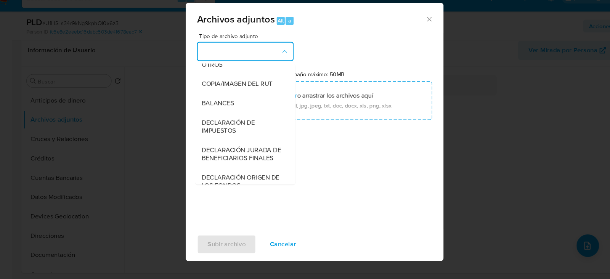
click at [212, 79] on span "OTROS" at bounding box center [208, 76] width 20 height 8
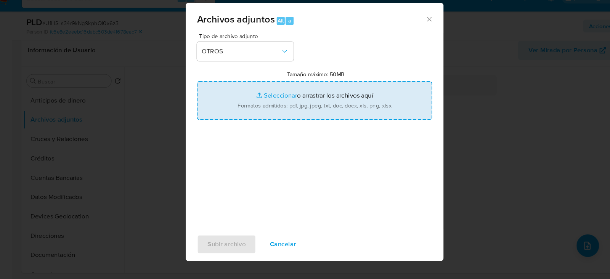
click at [293, 117] on input "Tamaño máximo: 50MB Seleccionar archivos" at bounding box center [305, 110] width 223 height 37
type input "C:\fakepath\56089910 - 12_09_2025.xlsx"
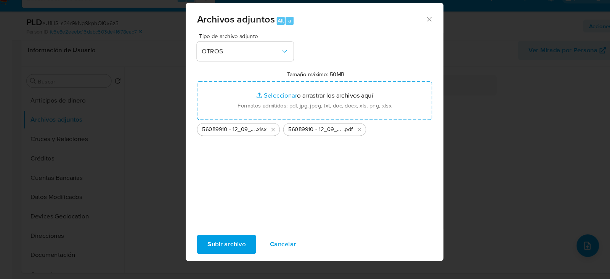
click at [222, 242] on span "Subir archivo" at bounding box center [222, 246] width 36 height 17
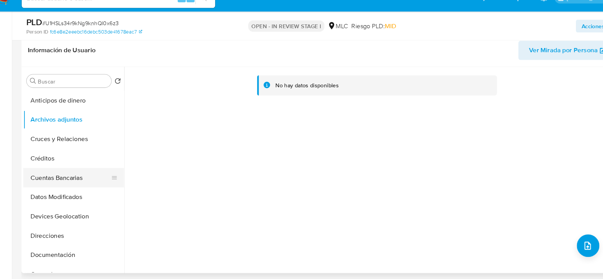
click at [61, 182] on button "Cuentas Bancarias" at bounding box center [73, 183] width 89 height 18
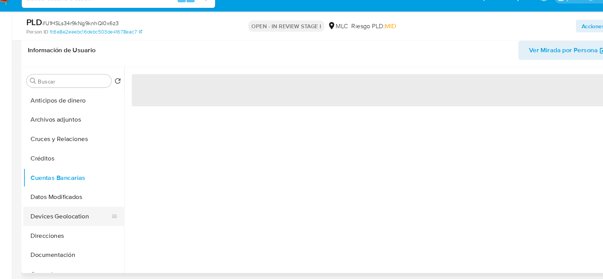
click at [67, 219] on button "Devices Geolocation" at bounding box center [73, 219] width 89 height 18
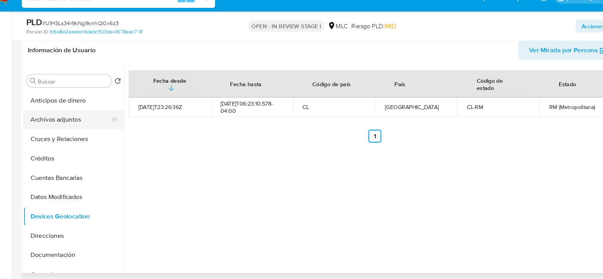
click at [66, 123] on button "Archivos adjuntos" at bounding box center [73, 128] width 89 height 18
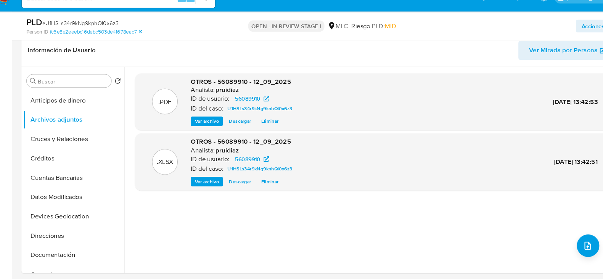
scroll to position [120, 0]
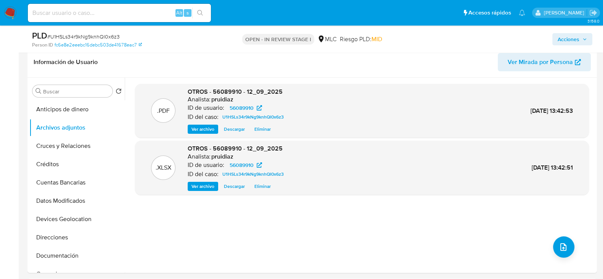
click at [568, 37] on span "Acciones" at bounding box center [569, 39] width 22 height 12
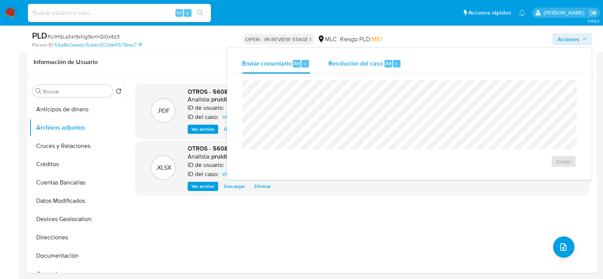
drag, startPoint x: 365, startPoint y: 63, endPoint x: 369, endPoint y: 77, distance: 14.5
click at [364, 63] on span "Resolución del caso" at bounding box center [355, 63] width 55 height 9
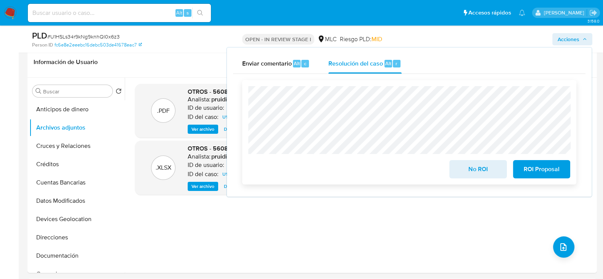
click at [533, 164] on span "ROI Proposal" at bounding box center [541, 169] width 37 height 17
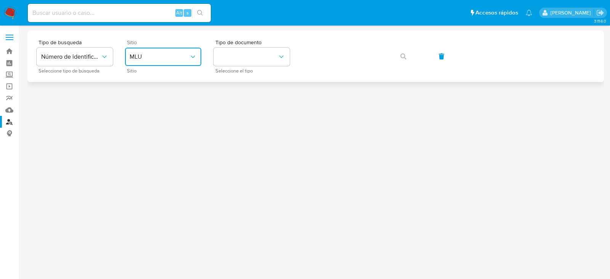
click at [198, 53] on button "MLU" at bounding box center [163, 57] width 76 height 18
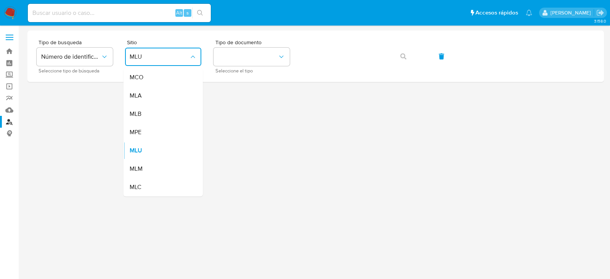
drag, startPoint x: 131, startPoint y: 188, endPoint x: 234, endPoint y: 118, distance: 124.3
click at [131, 189] on span "MLC" at bounding box center [136, 187] width 12 height 8
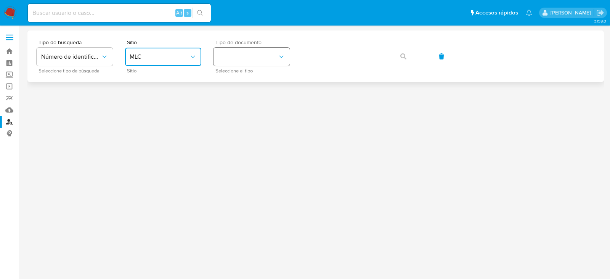
drag, startPoint x: 244, startPoint y: 59, endPoint x: 242, endPoint y: 63, distance: 4.3
click at [244, 60] on button "identificationType" at bounding box center [252, 57] width 76 height 18
drag, startPoint x: 230, startPoint y: 88, endPoint x: 247, endPoint y: 82, distance: 18.2
click at [230, 90] on div "RUT RUT" at bounding box center [249, 81] width 63 height 26
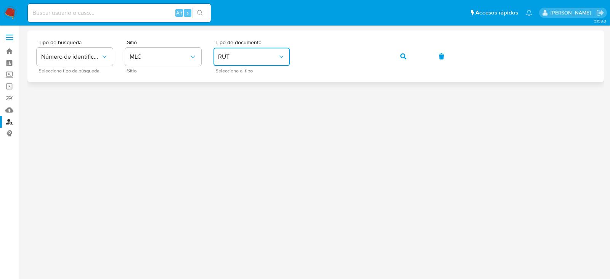
click at [400, 61] on span "button" at bounding box center [403, 56] width 6 height 17
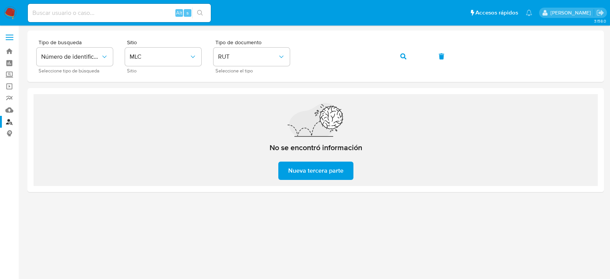
click at [4, 12] on img at bounding box center [10, 12] width 13 height 13
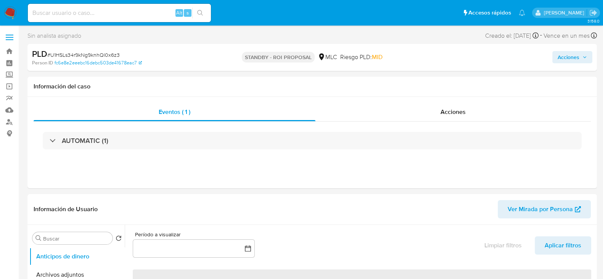
select select "10"
